Goal: Book appointment/travel/reservation

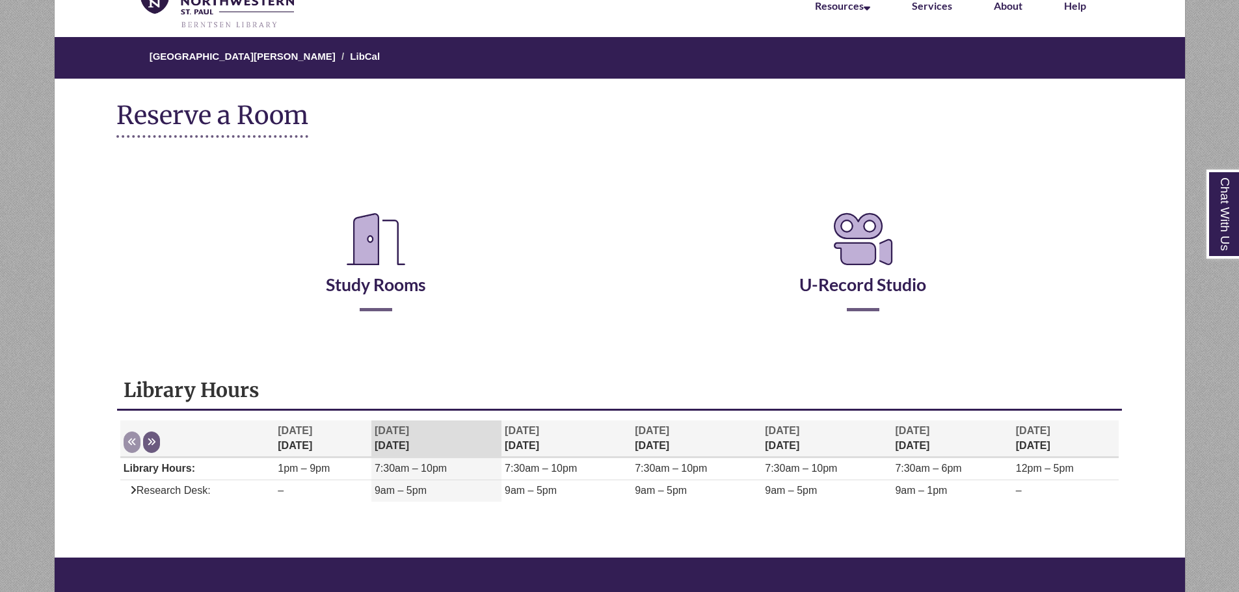
scroll to position [65, 0]
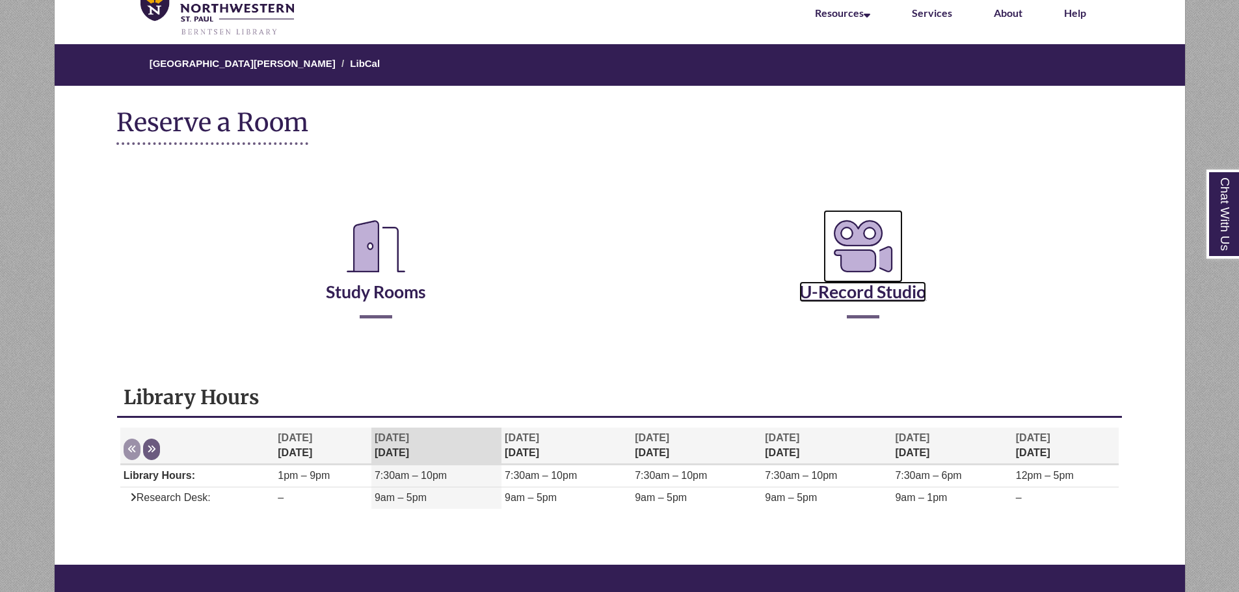
click at [864, 289] on link "U-Record Studio" at bounding box center [862, 275] width 127 height 53
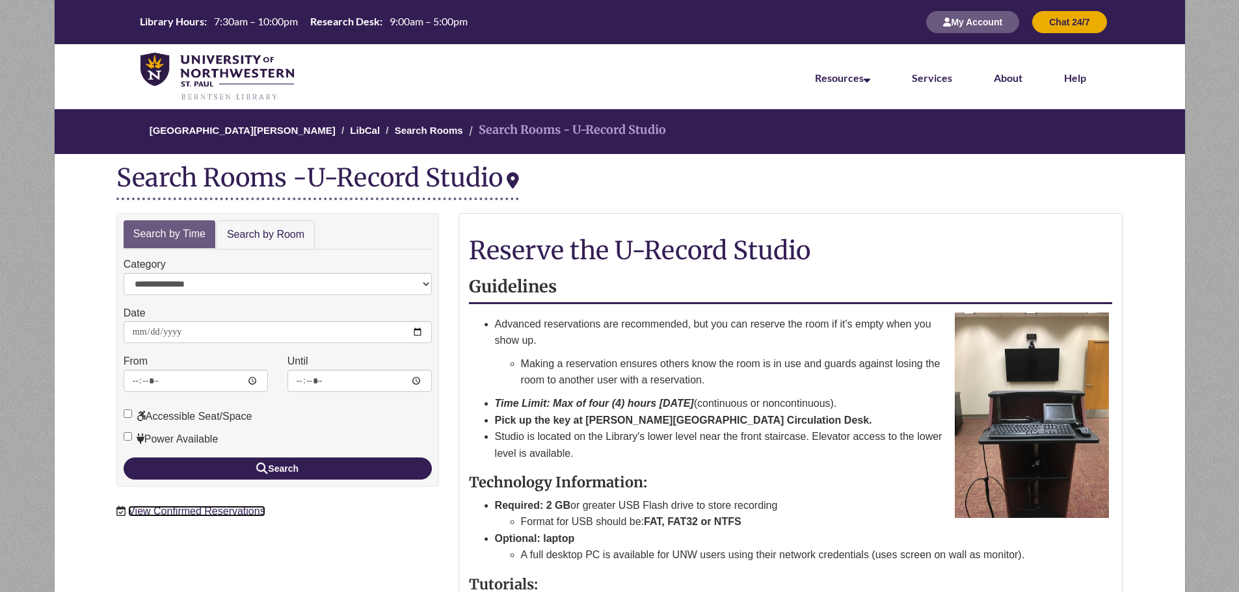
click at [240, 511] on link "View Confirmed Reservations" at bounding box center [196, 511] width 137 height 11
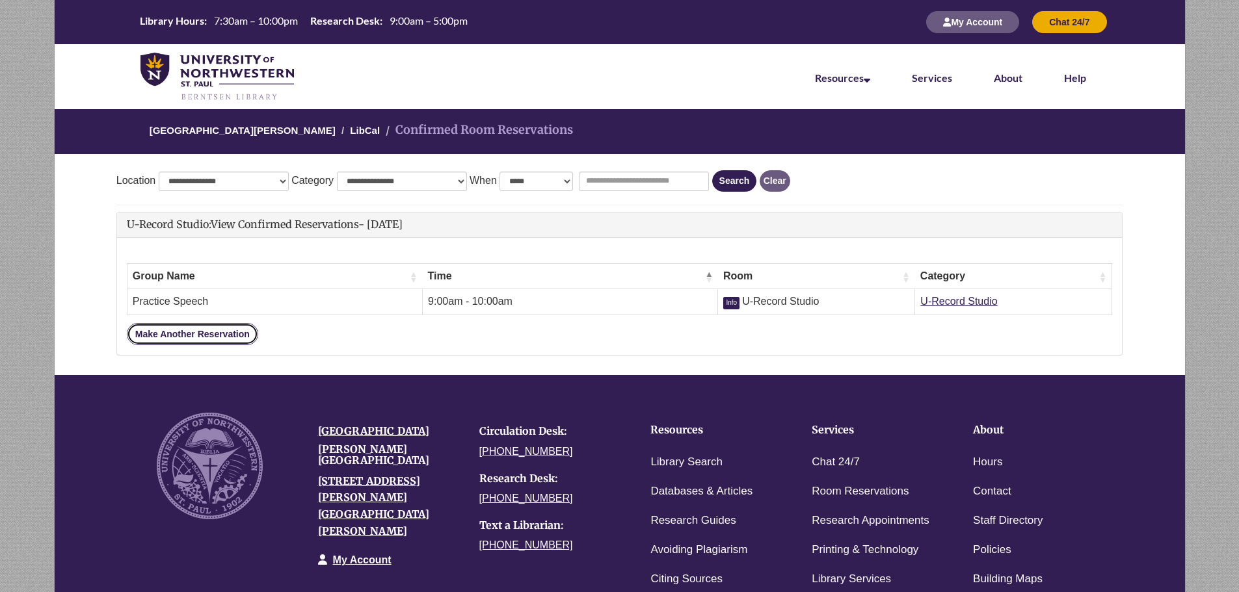
click at [234, 331] on link "Make Another Reservation" at bounding box center [192, 334] width 131 height 22
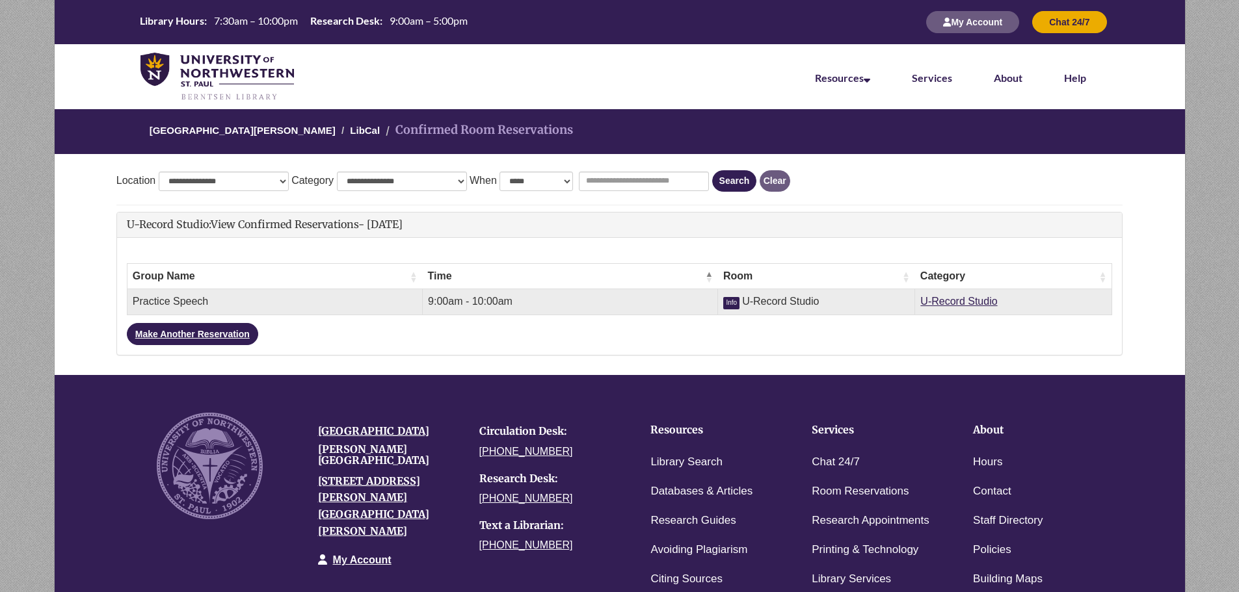
click at [286, 299] on td "Practice Speech" at bounding box center [274, 302] width 295 height 26
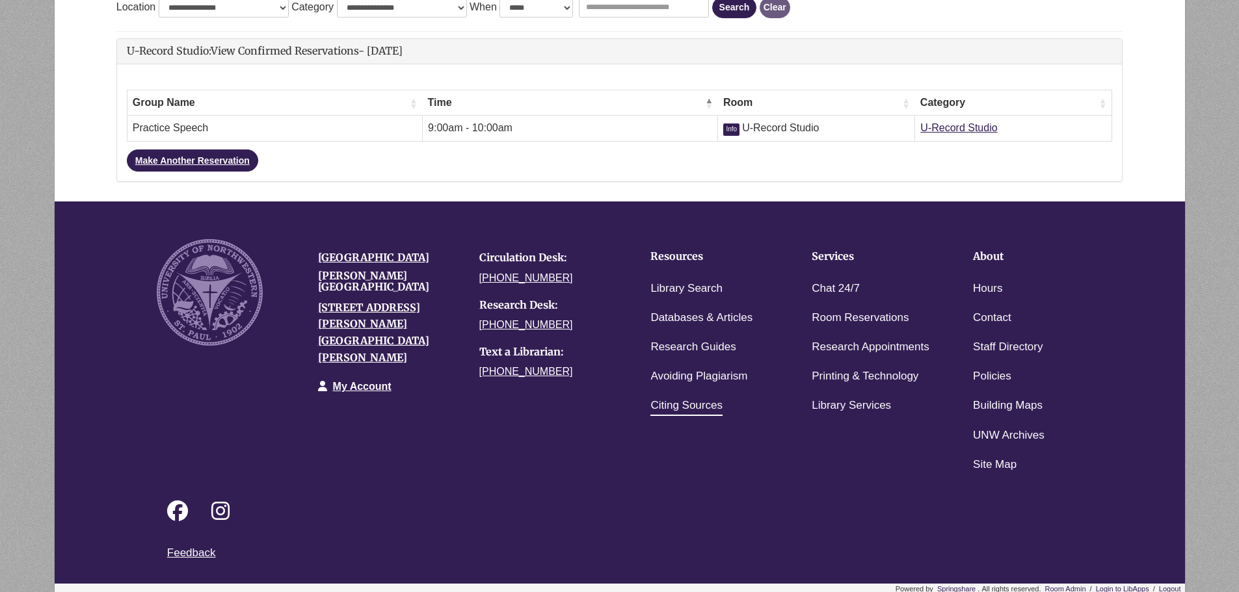
scroll to position [176, 0]
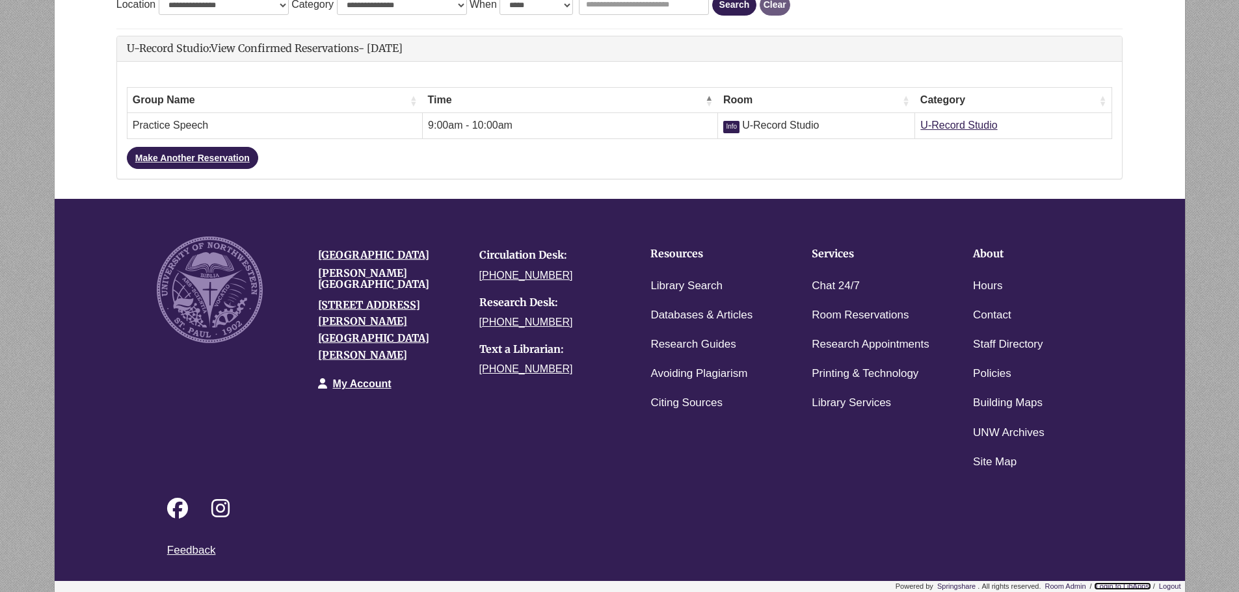
click at [1141, 585] on link "Login to LibApps" at bounding box center [1122, 587] width 57 height 8
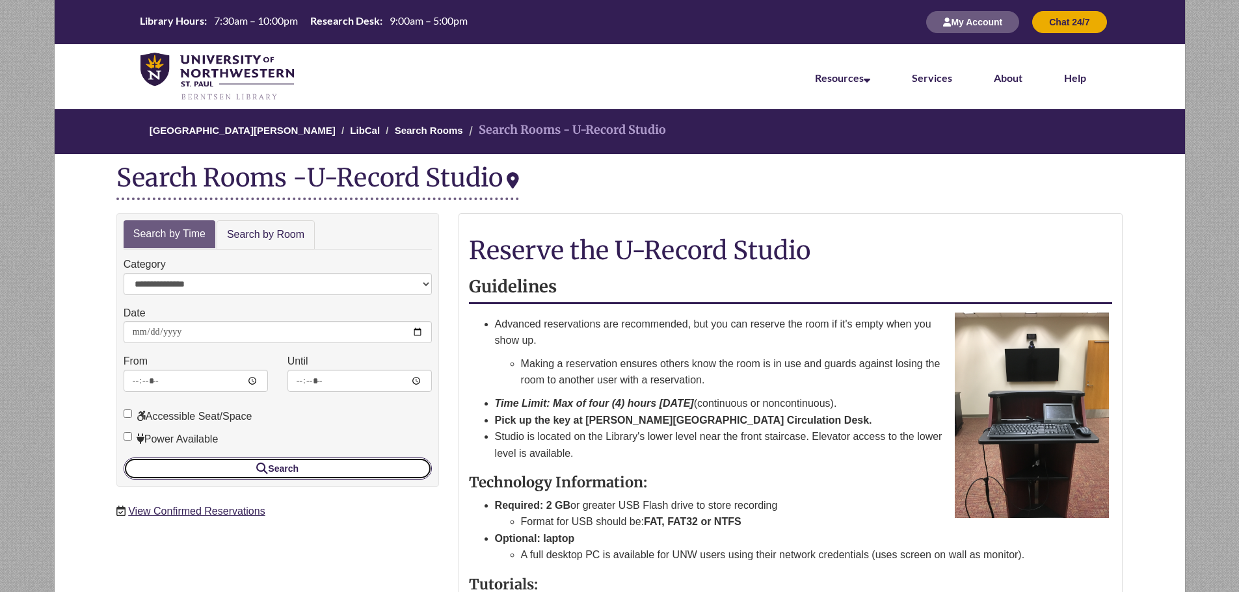
click at [373, 468] on button "Search" at bounding box center [278, 469] width 308 height 22
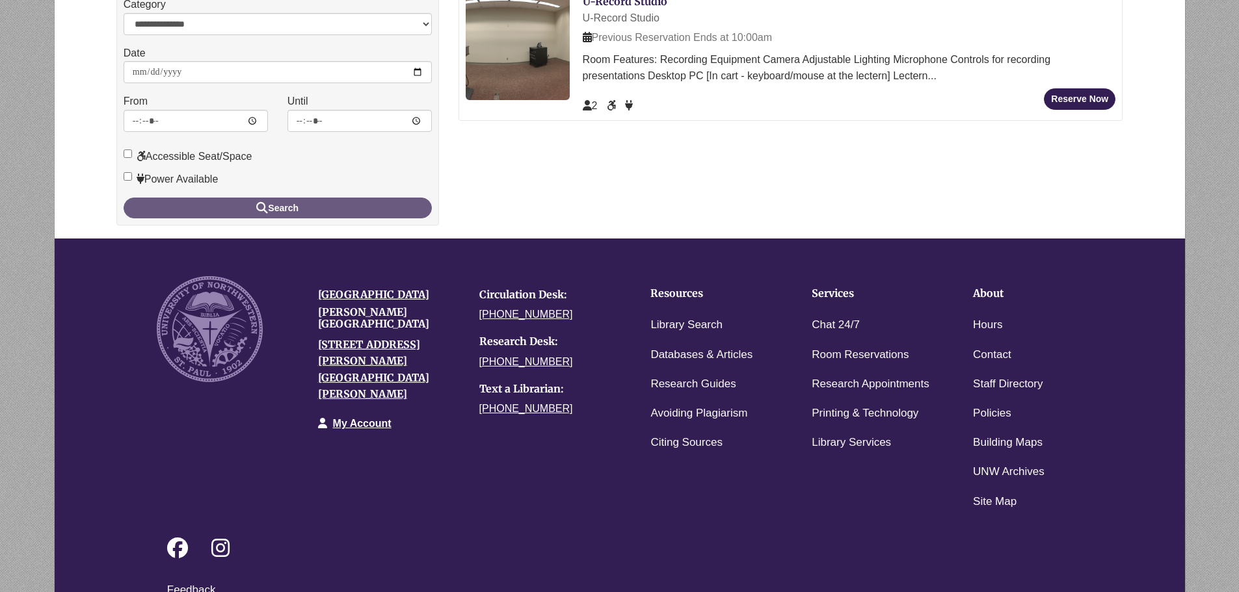
scroll to position [65, 0]
